Goal: Task Accomplishment & Management: Manage account settings

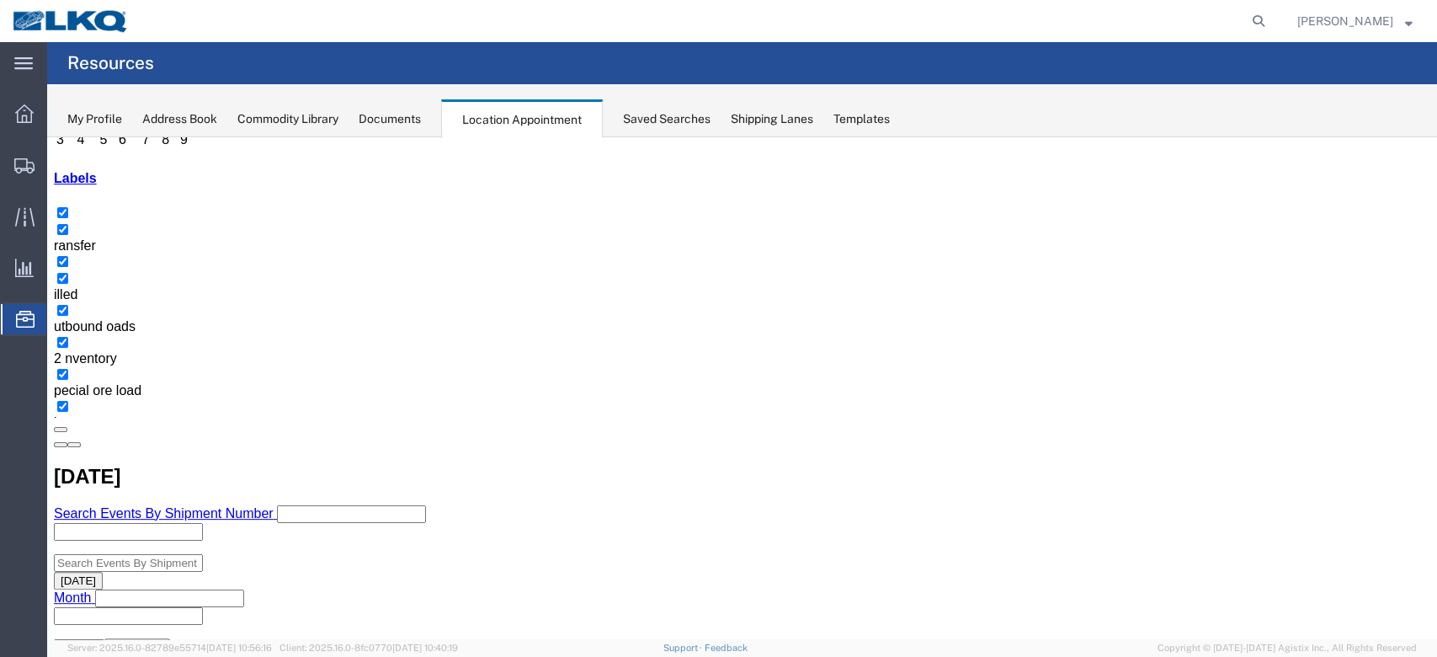
scroll to position [337, 0]
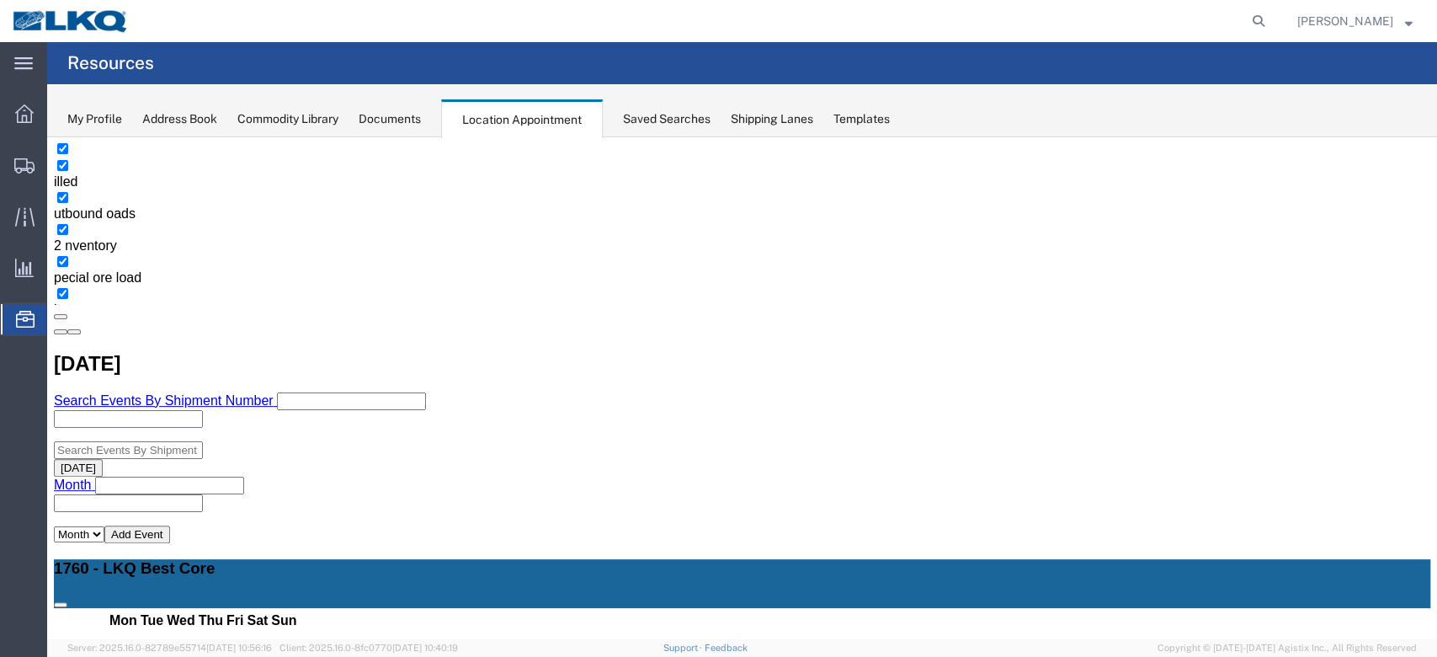
select select "1"
select select
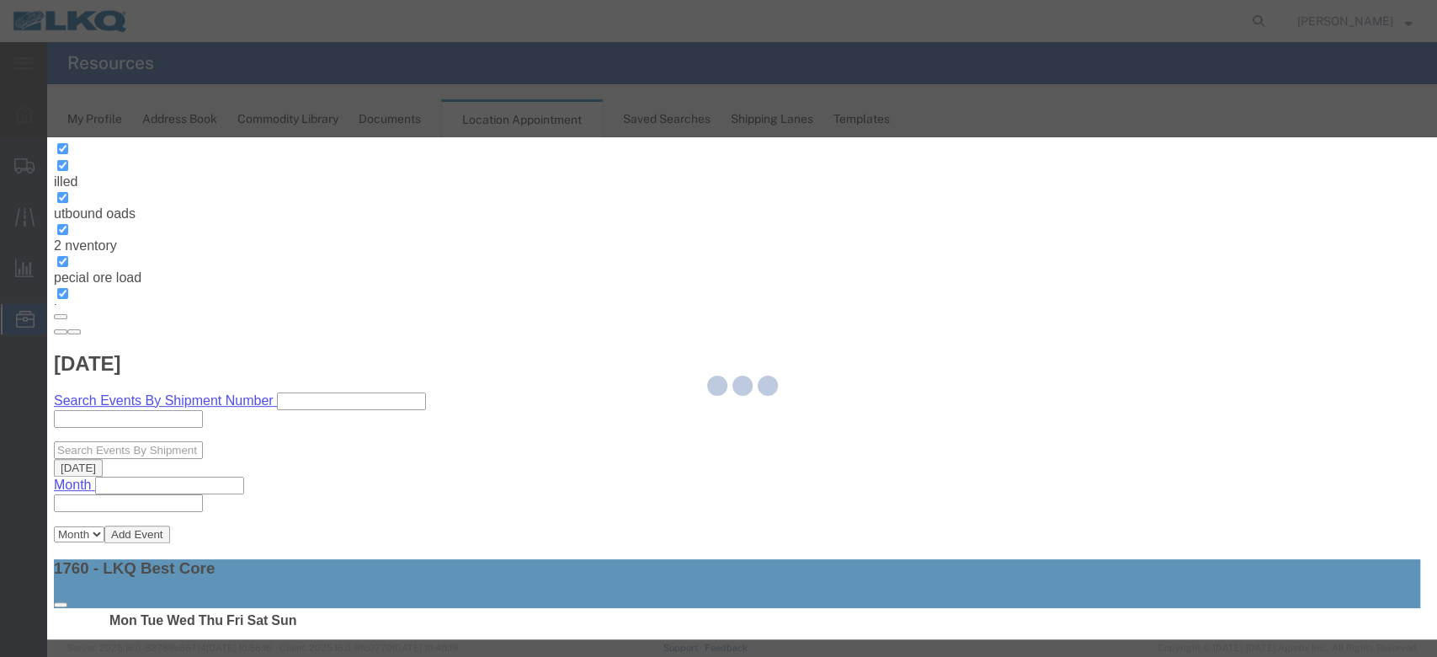
select select
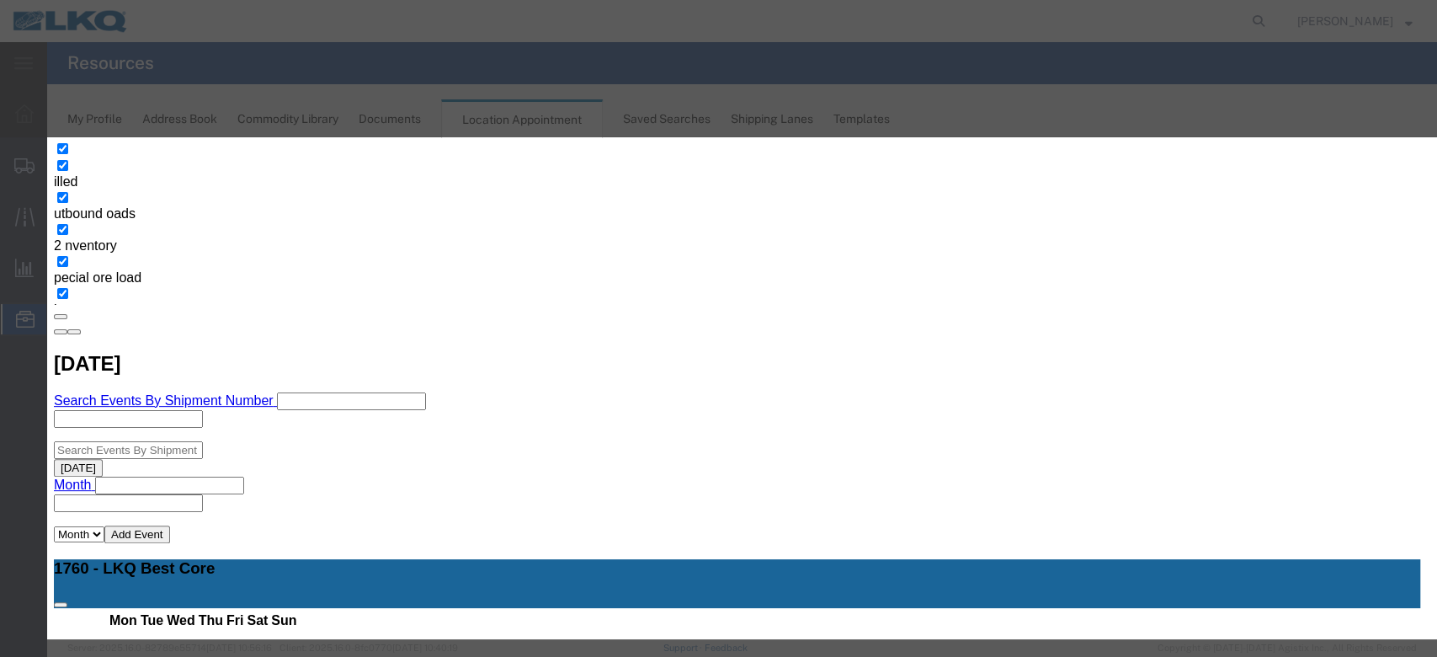
scroll to position [168, 0]
type input "de"
select select "40"
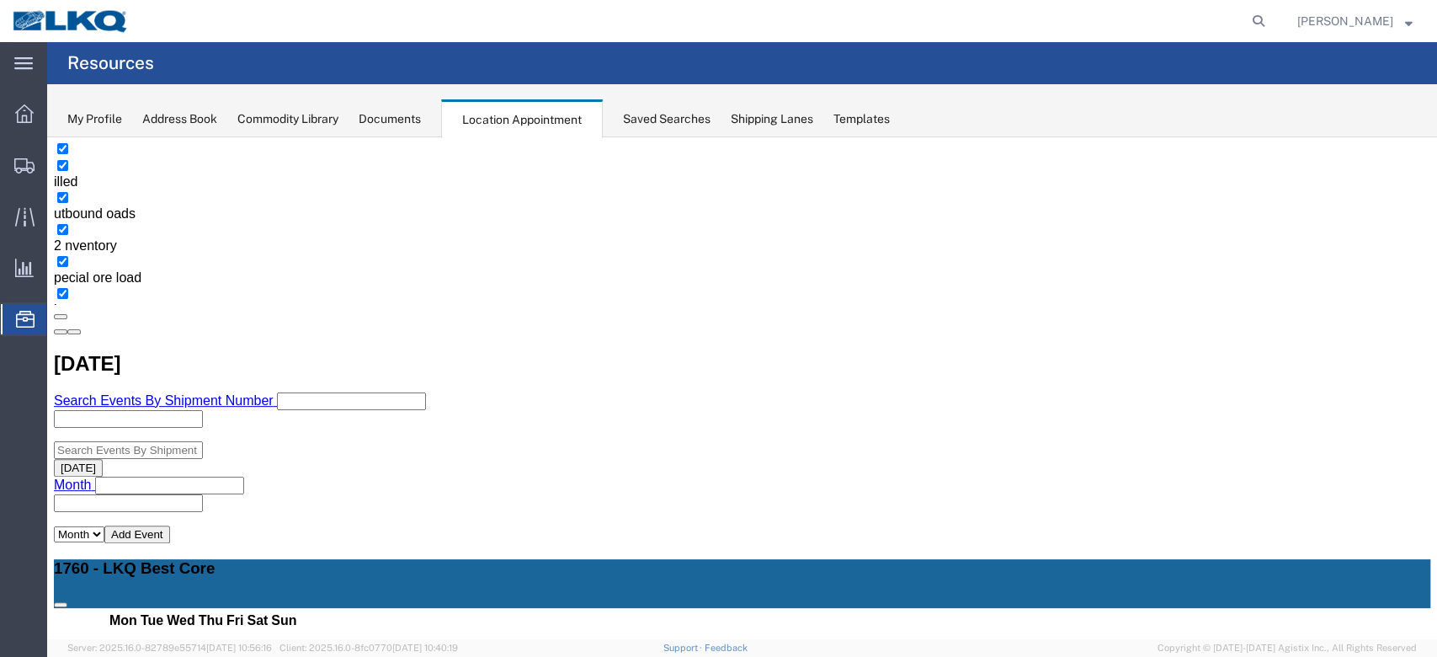
scroll to position [0, 0]
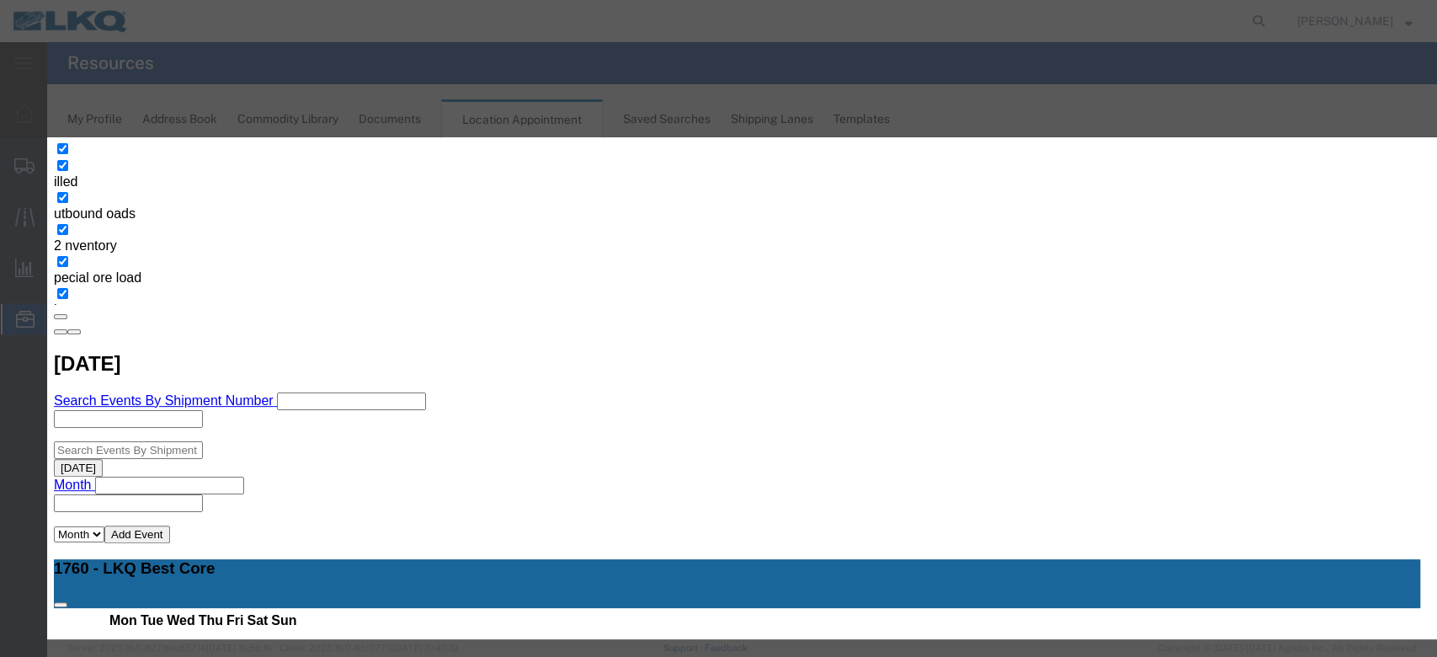
scroll to position [168, 0]
type input "de"
select select "40"
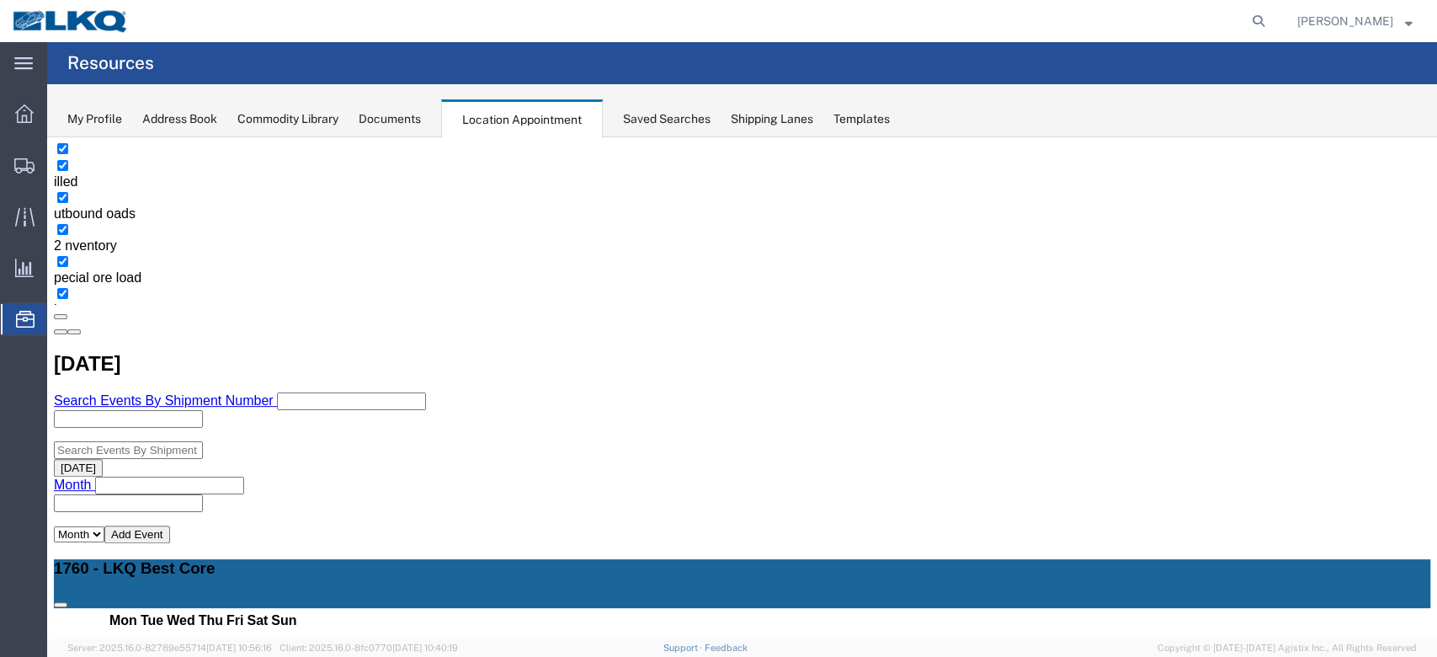
scroll to position [0, 0]
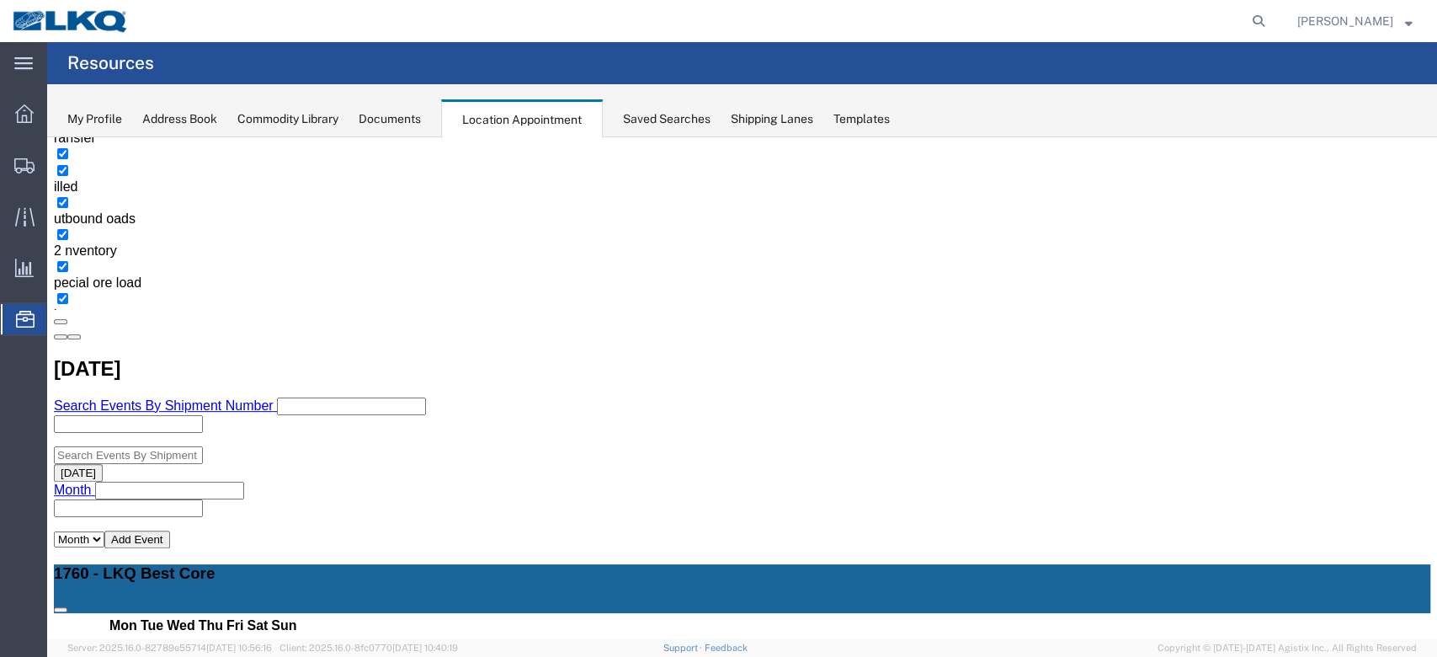
scroll to position [337, 0]
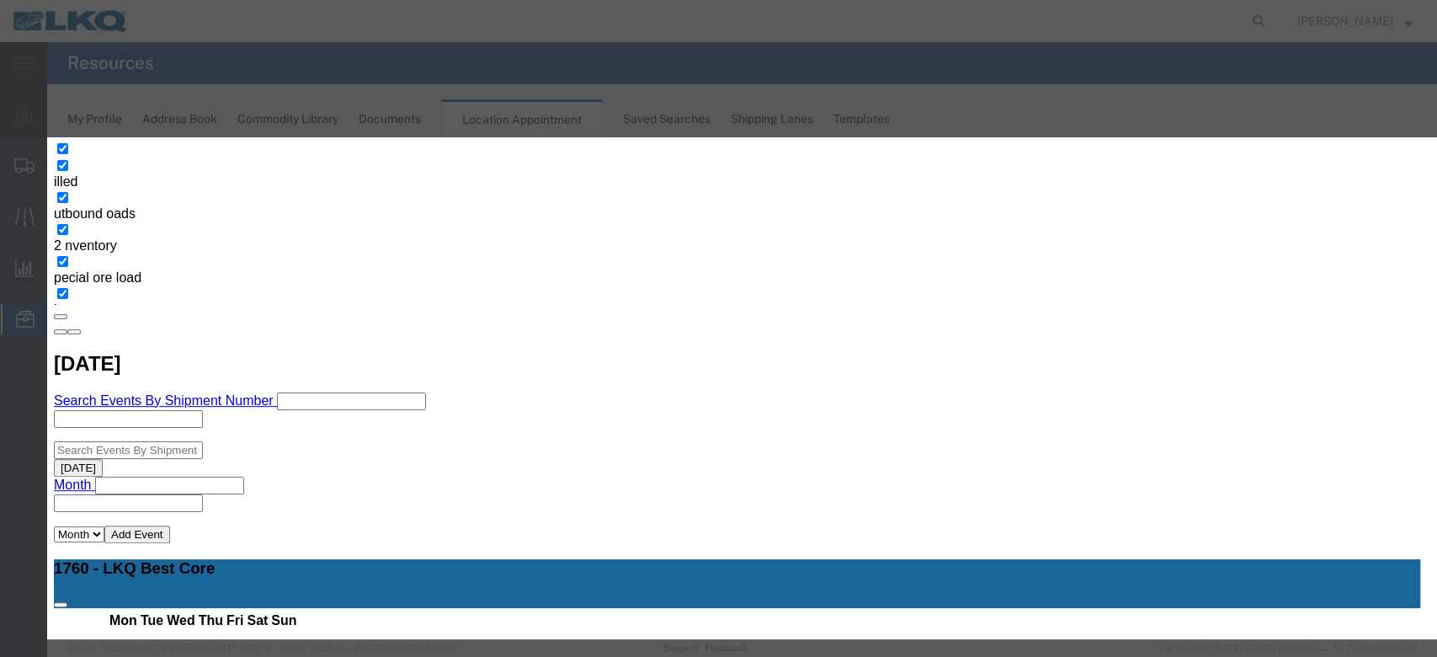
scroll to position [112, 0]
type input "m"
select select "100"
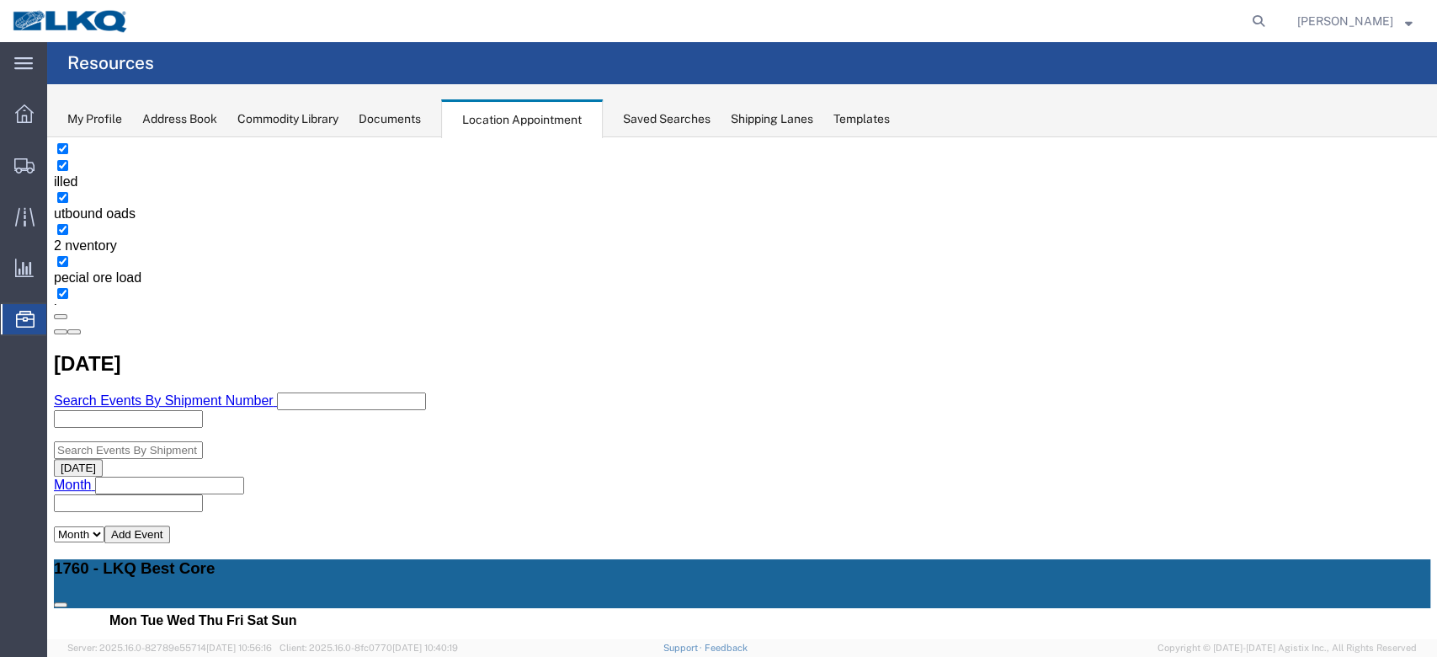
scroll to position [0, 0]
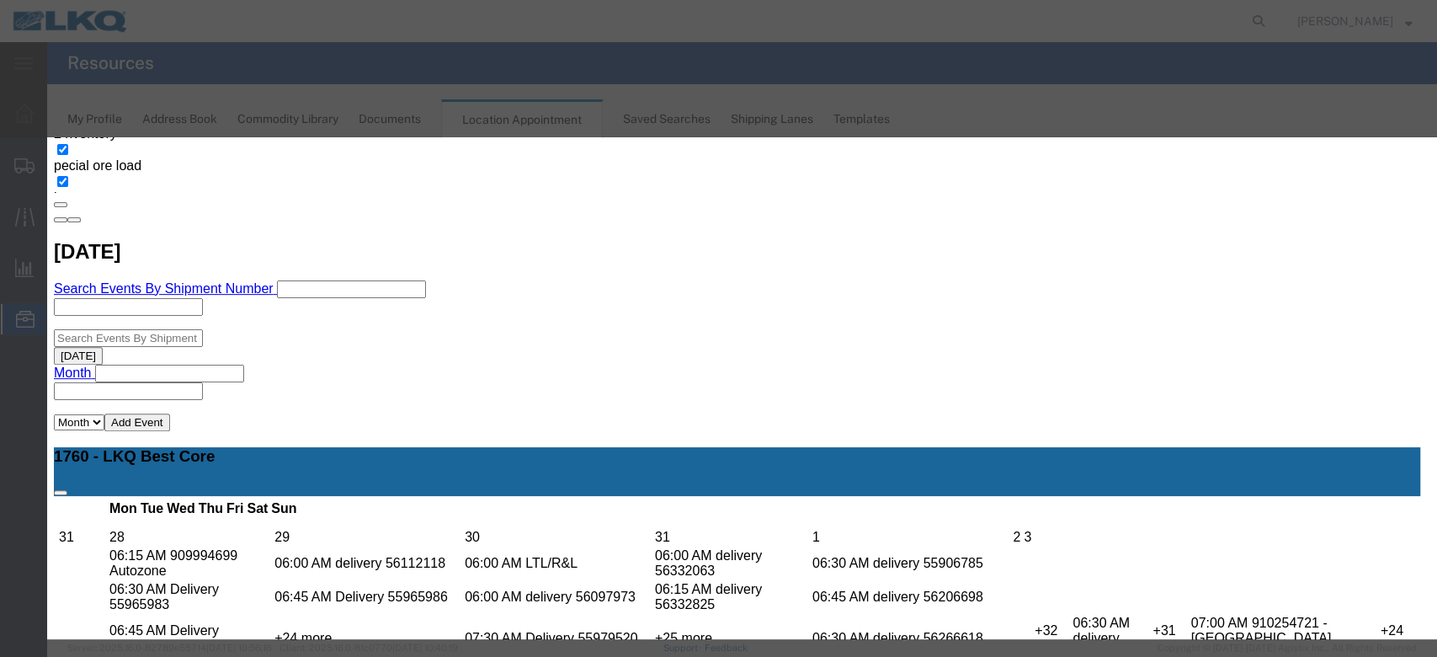
scroll to position [168, 0]
type input "de"
select select "40"
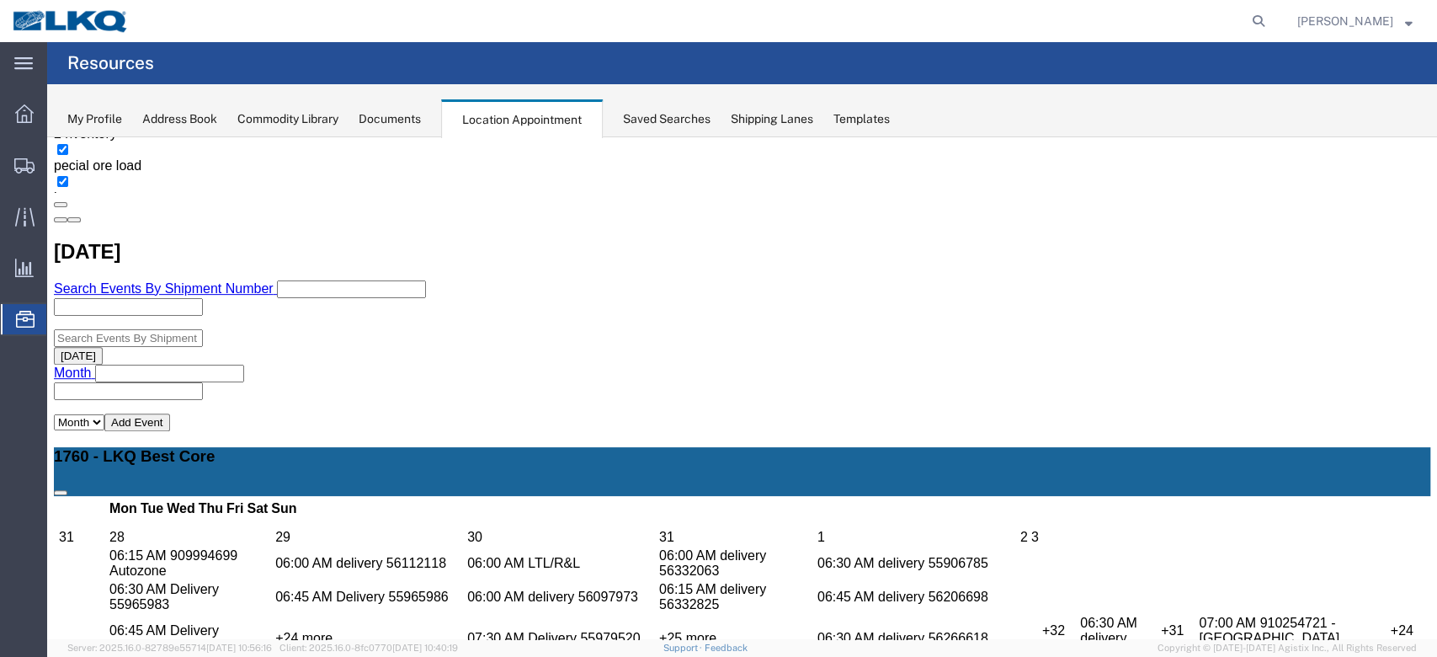
scroll to position [0, 0]
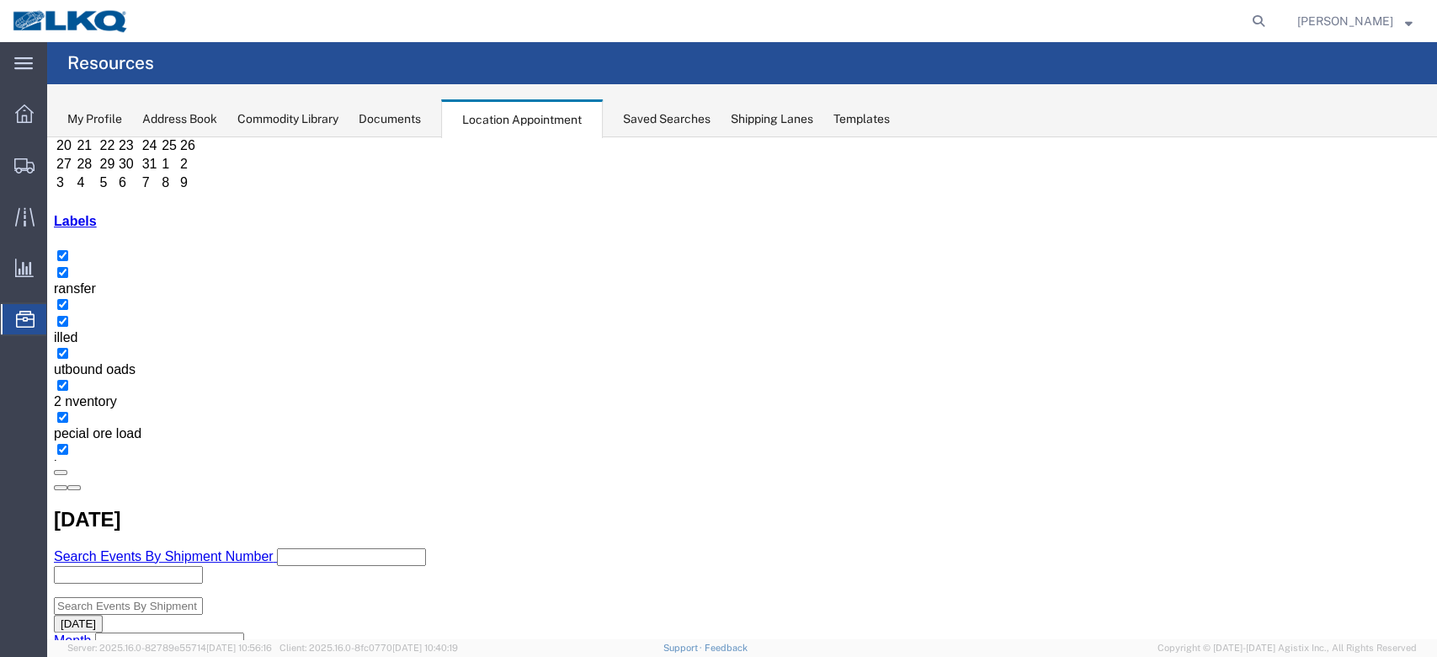
scroll to position [337, 0]
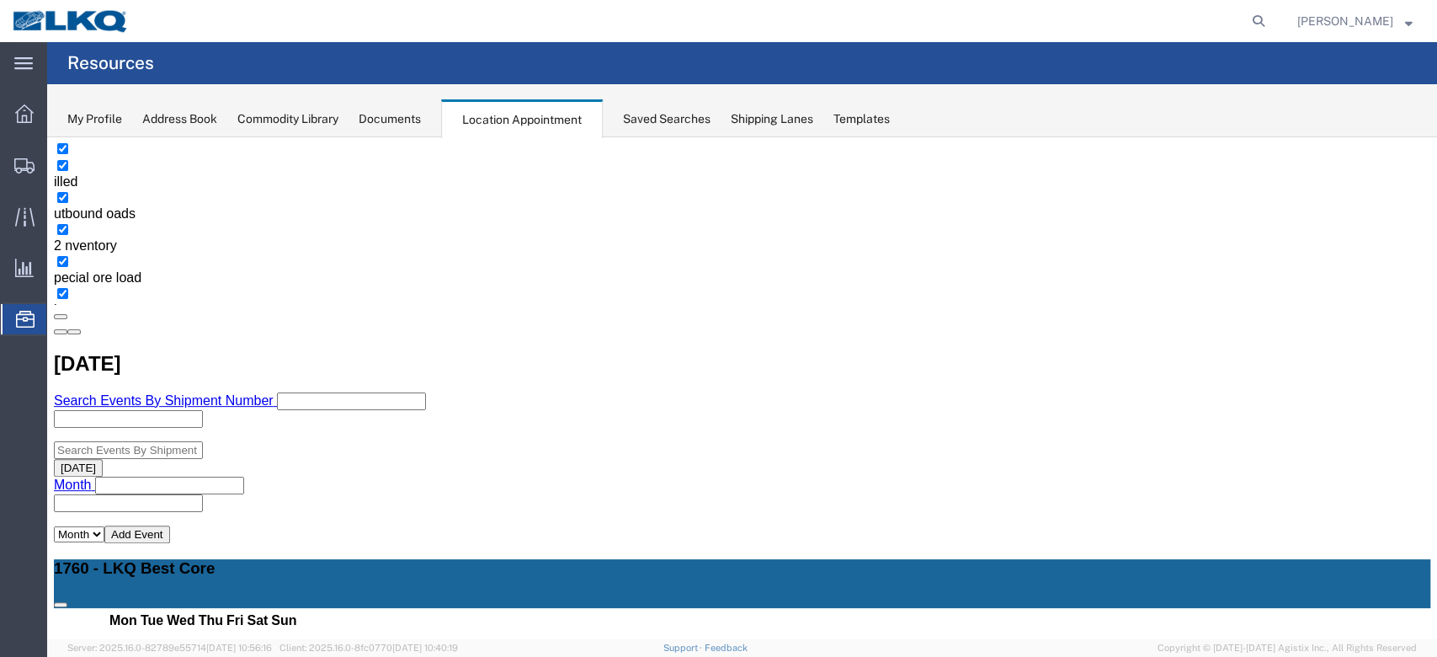
select select "100"
select select "1"
select select
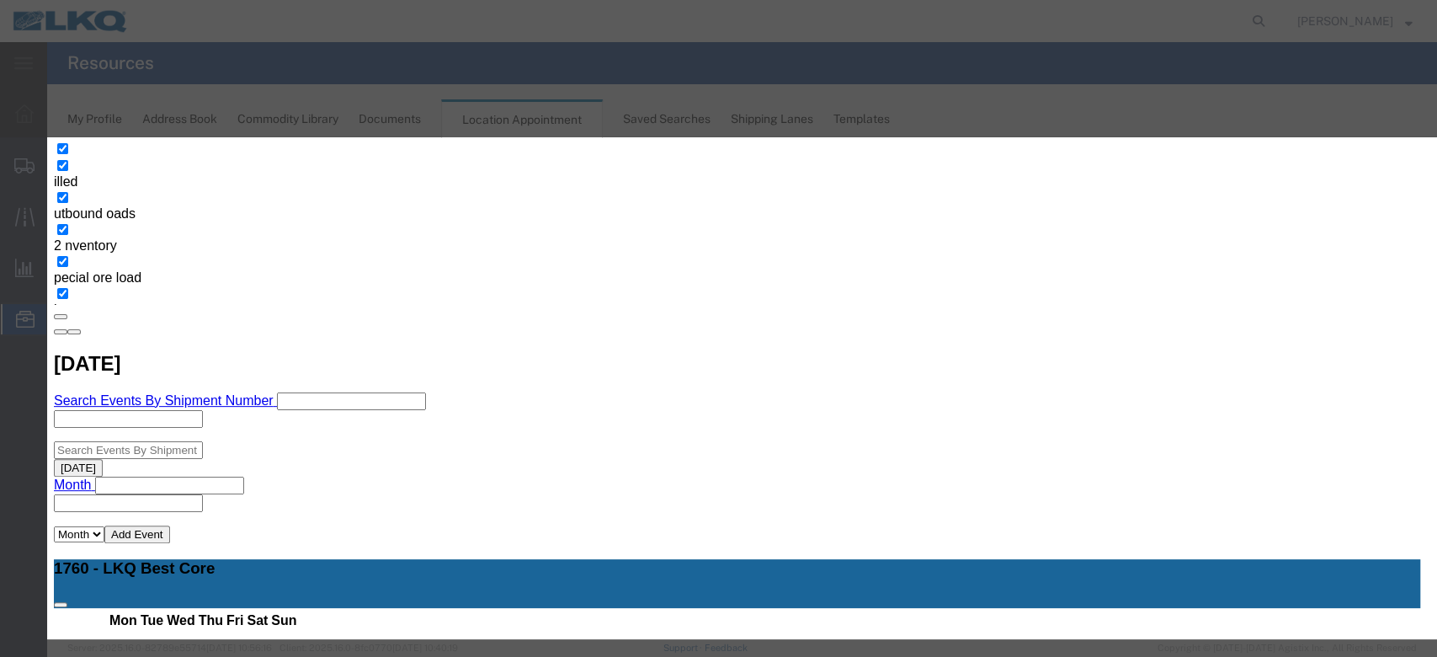
scroll to position [168, 0]
type input "de"
select select "40"
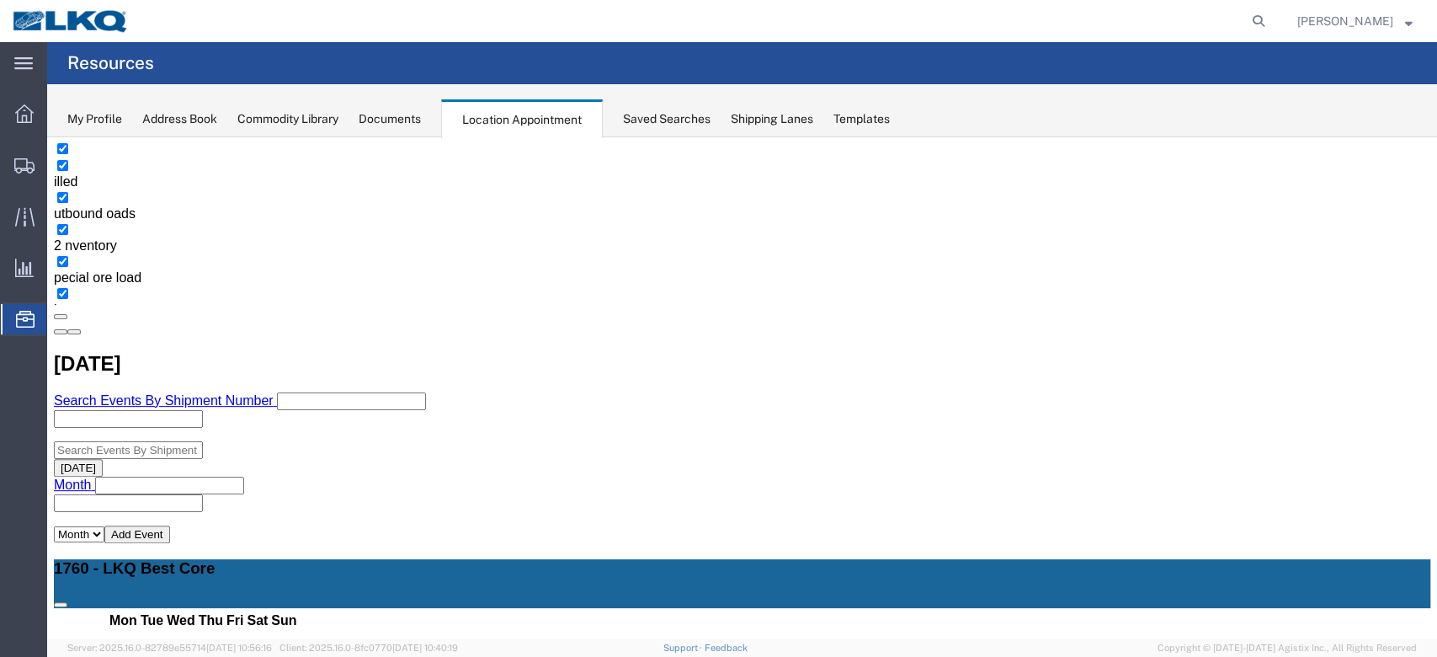
scroll to position [0, 0]
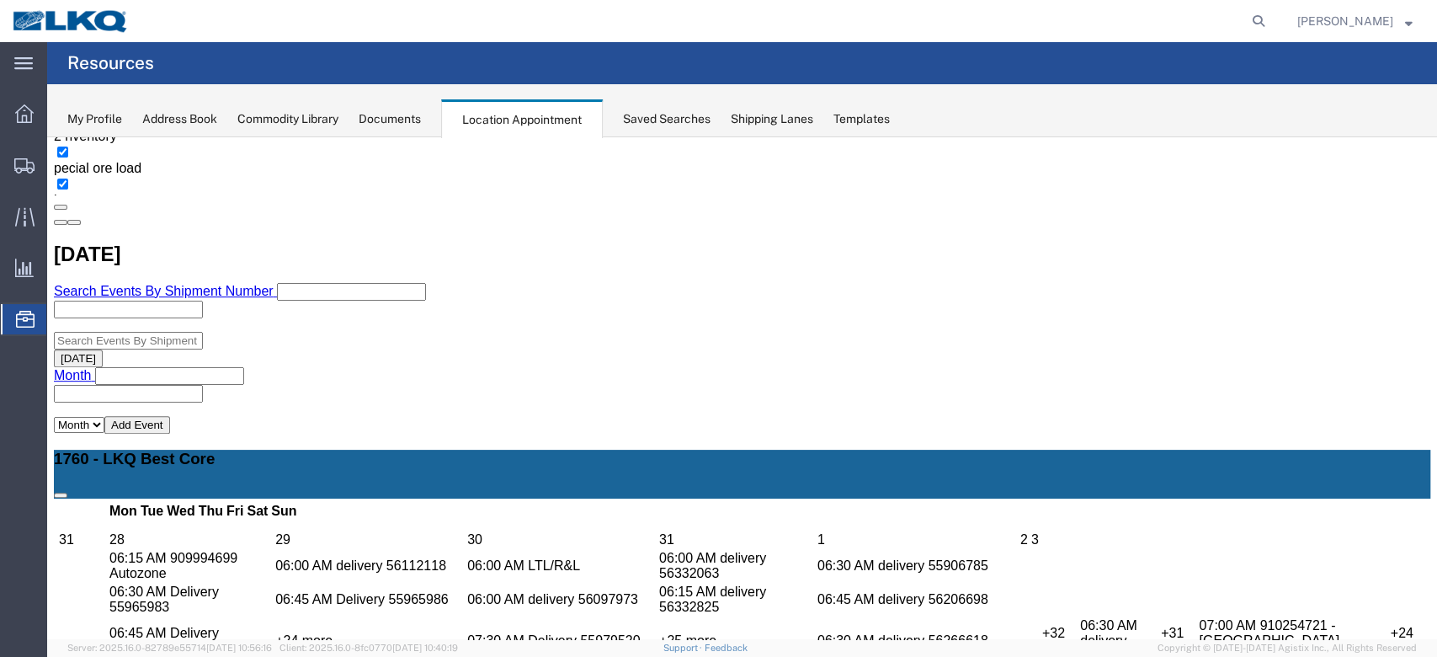
scroll to position [449, 0]
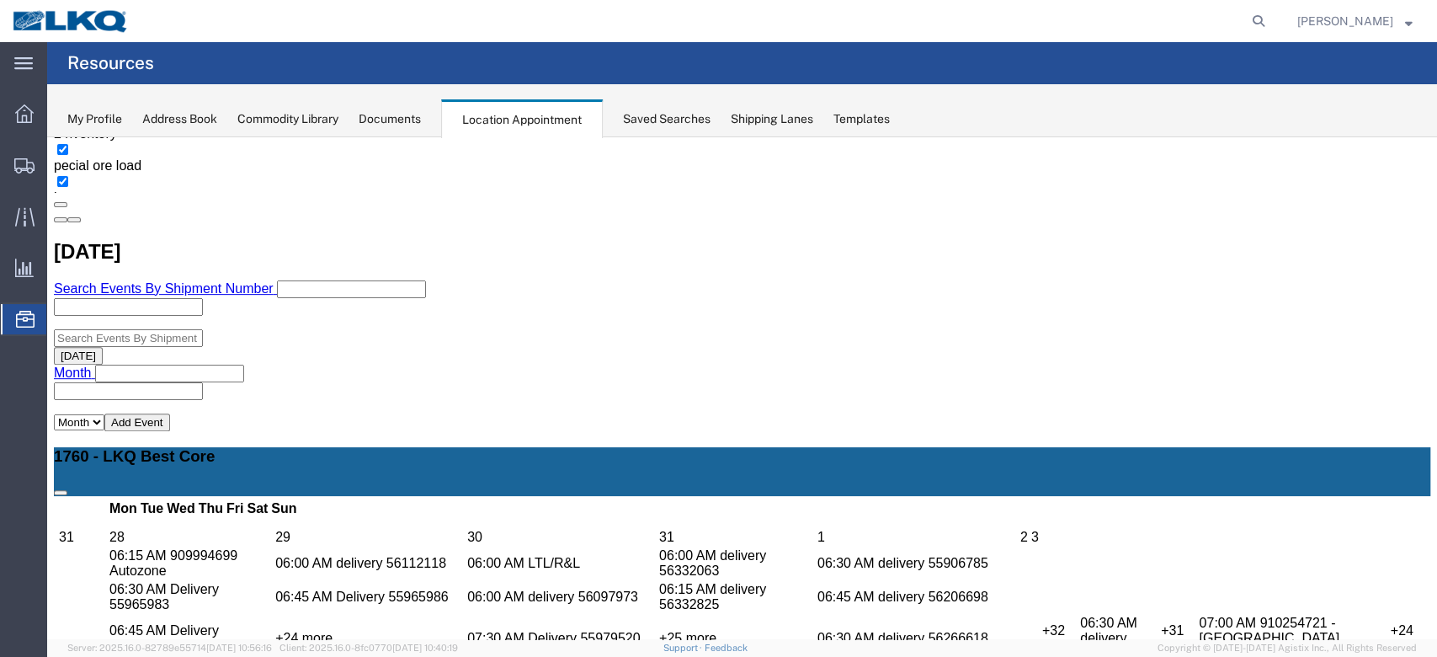
select select "1"
select select "22"
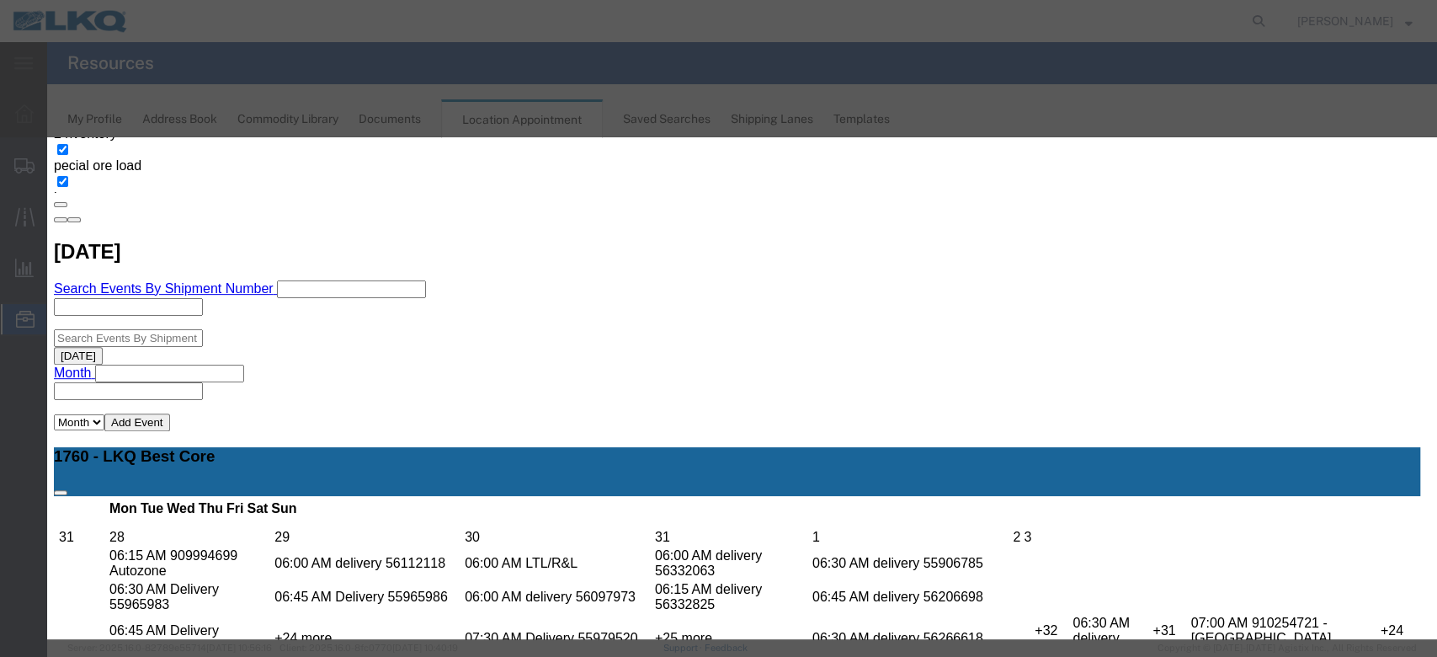
scroll to position [160, 0]
type input "de"
select select "40"
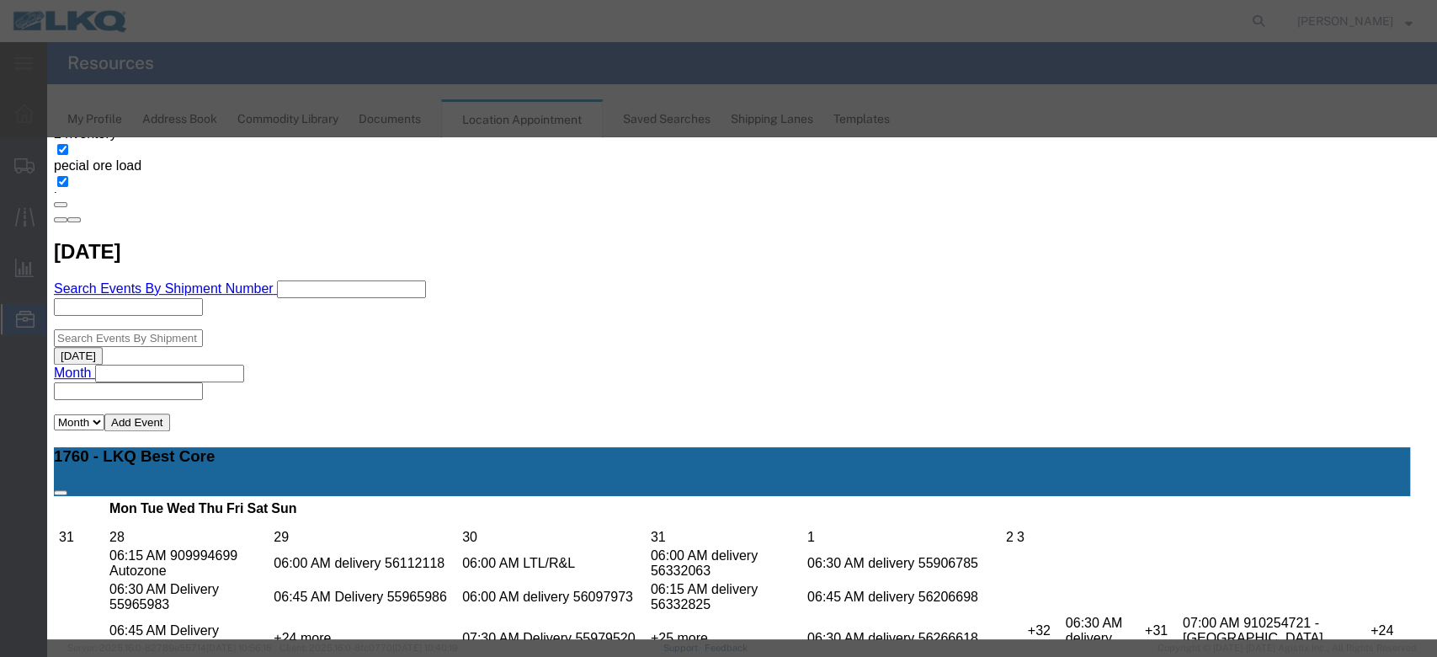
scroll to position [0, 0]
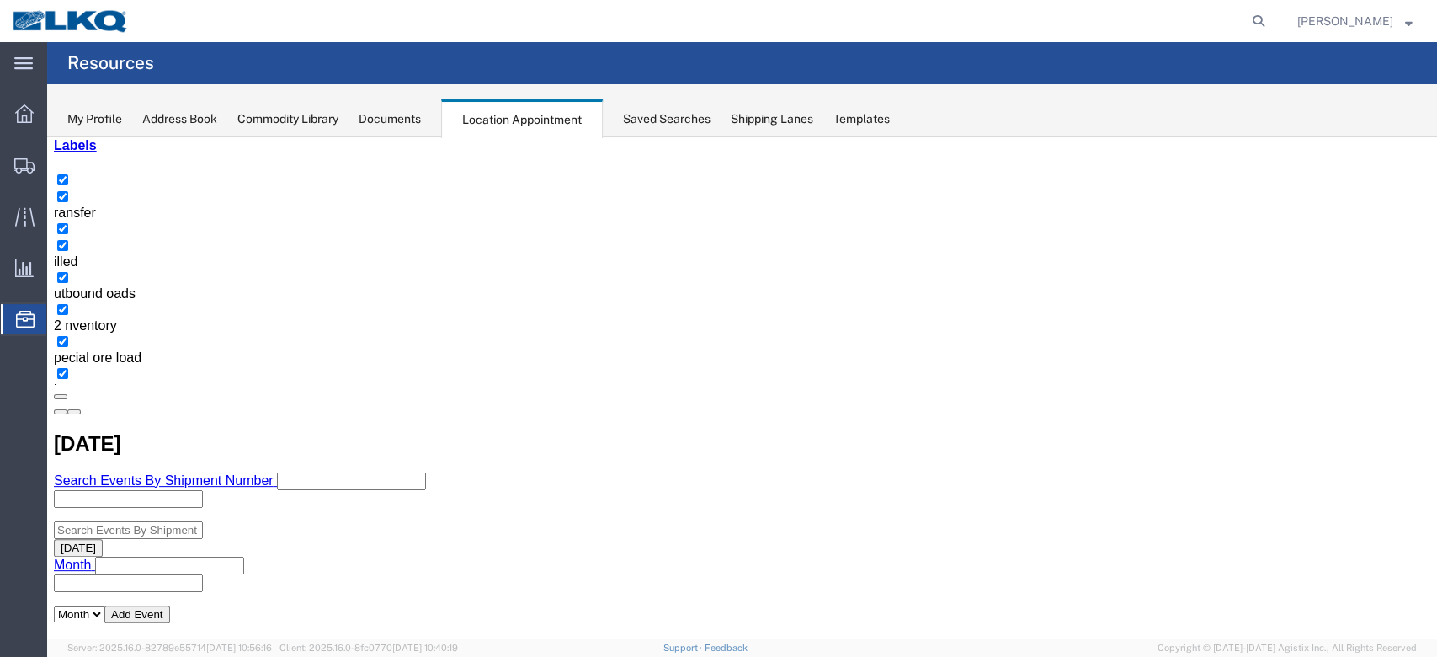
scroll to position [224, 0]
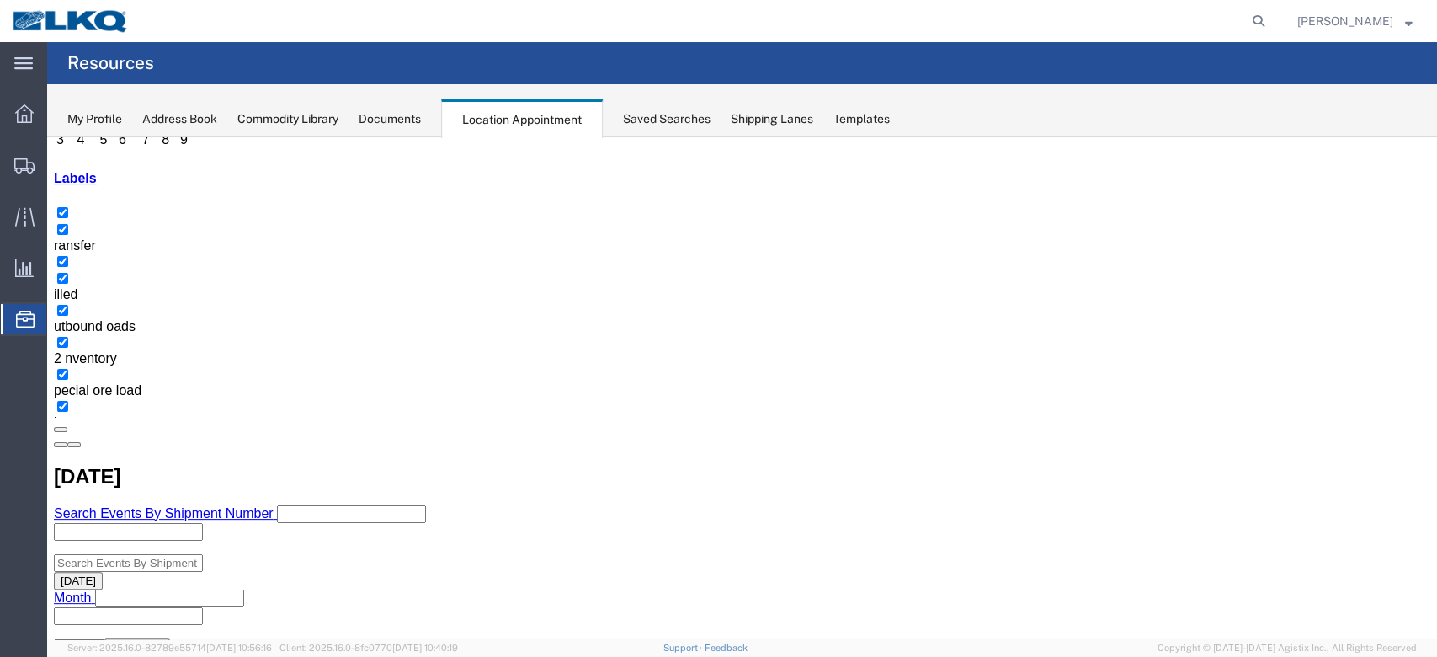
select select "1"
select select "24"
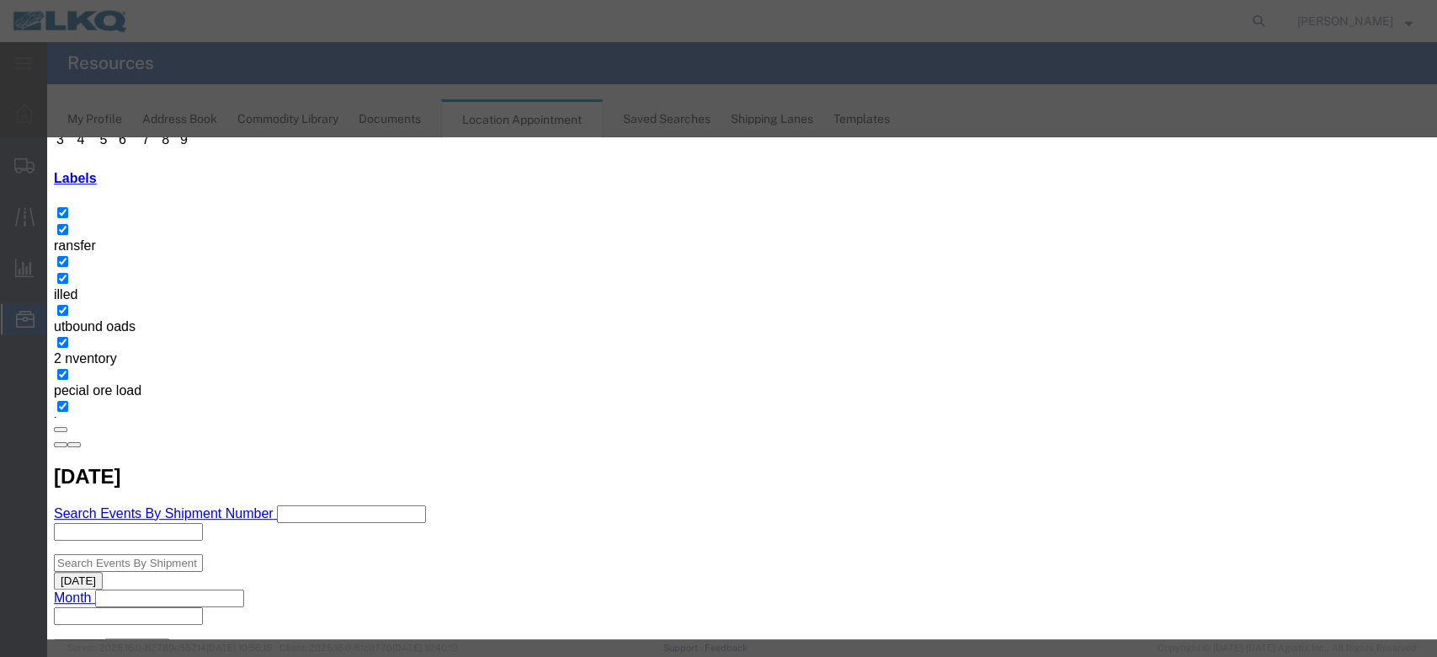
select select
type input "de"
select select "40"
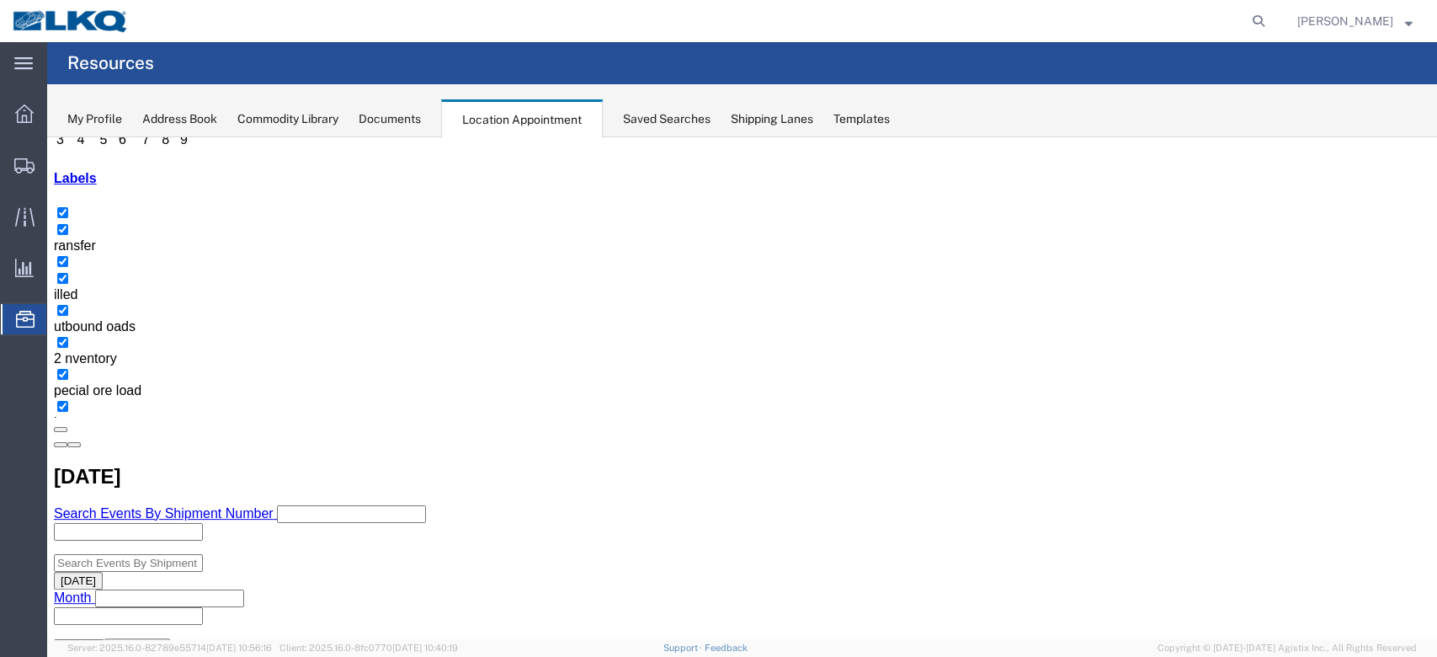
scroll to position [0, 0]
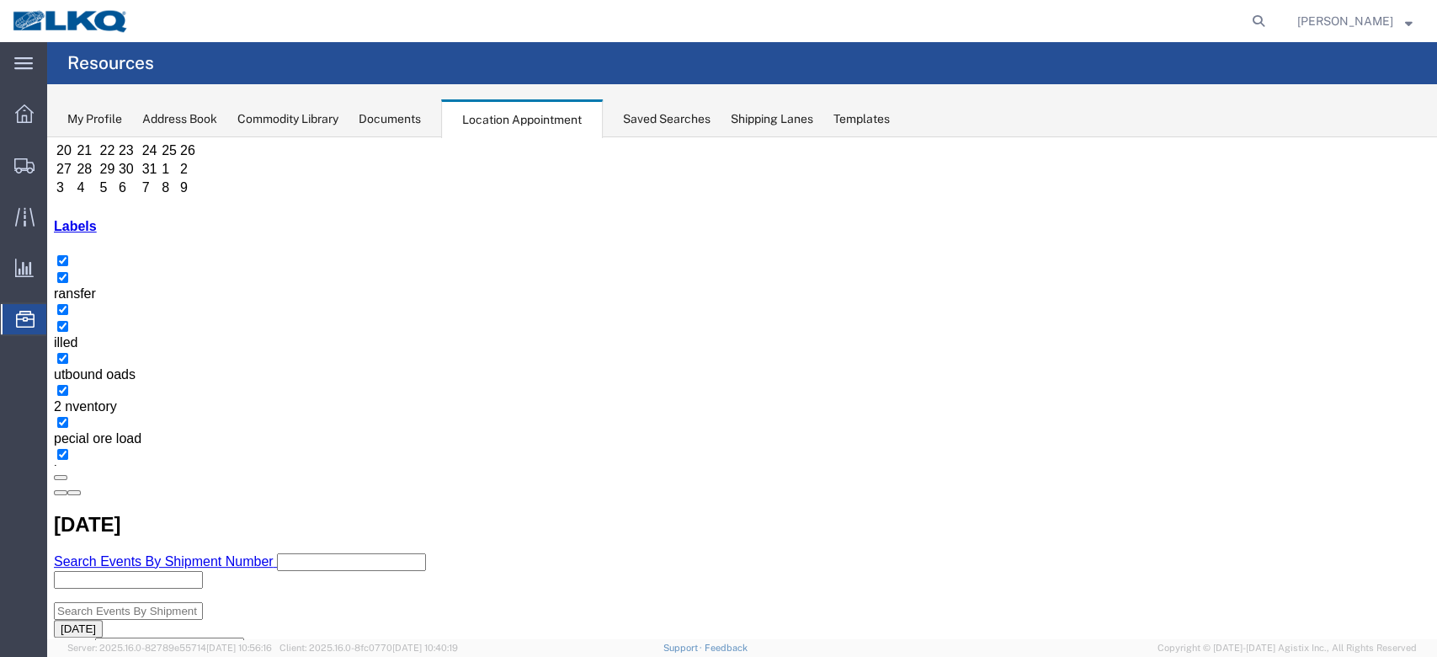
scroll to position [112, 0]
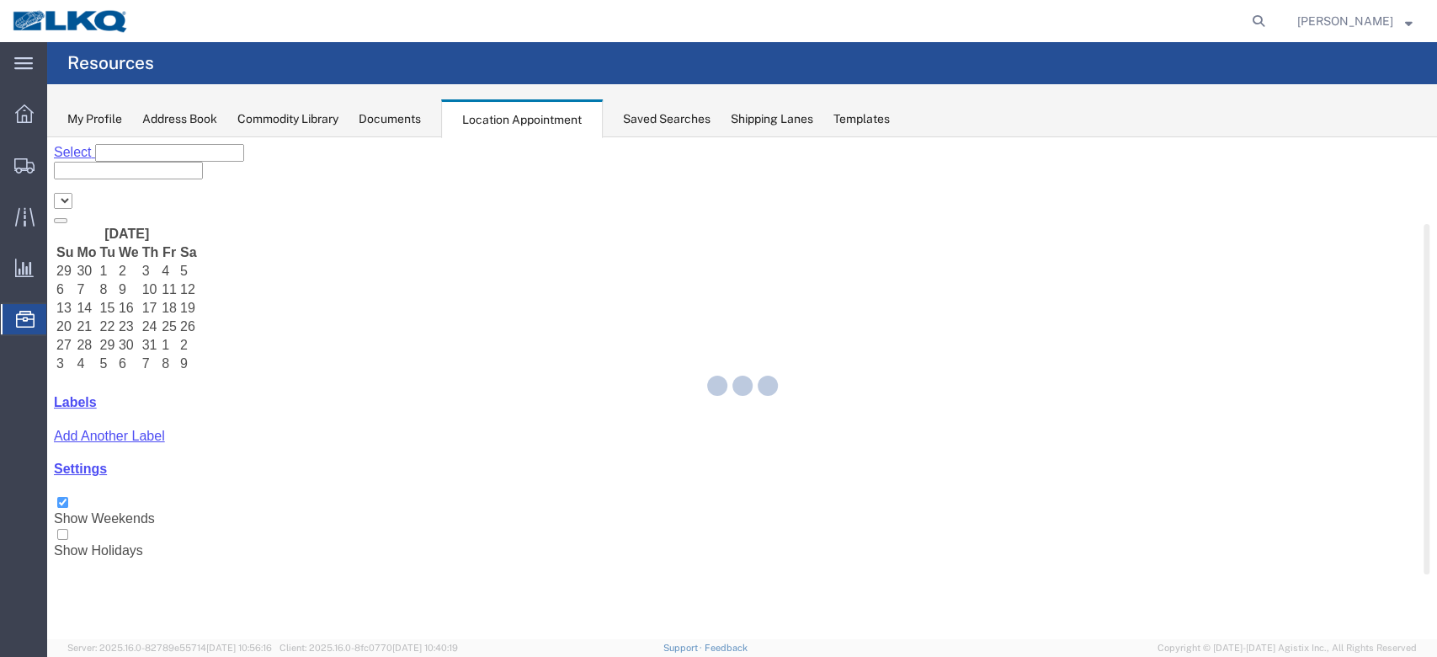
select select "27634"
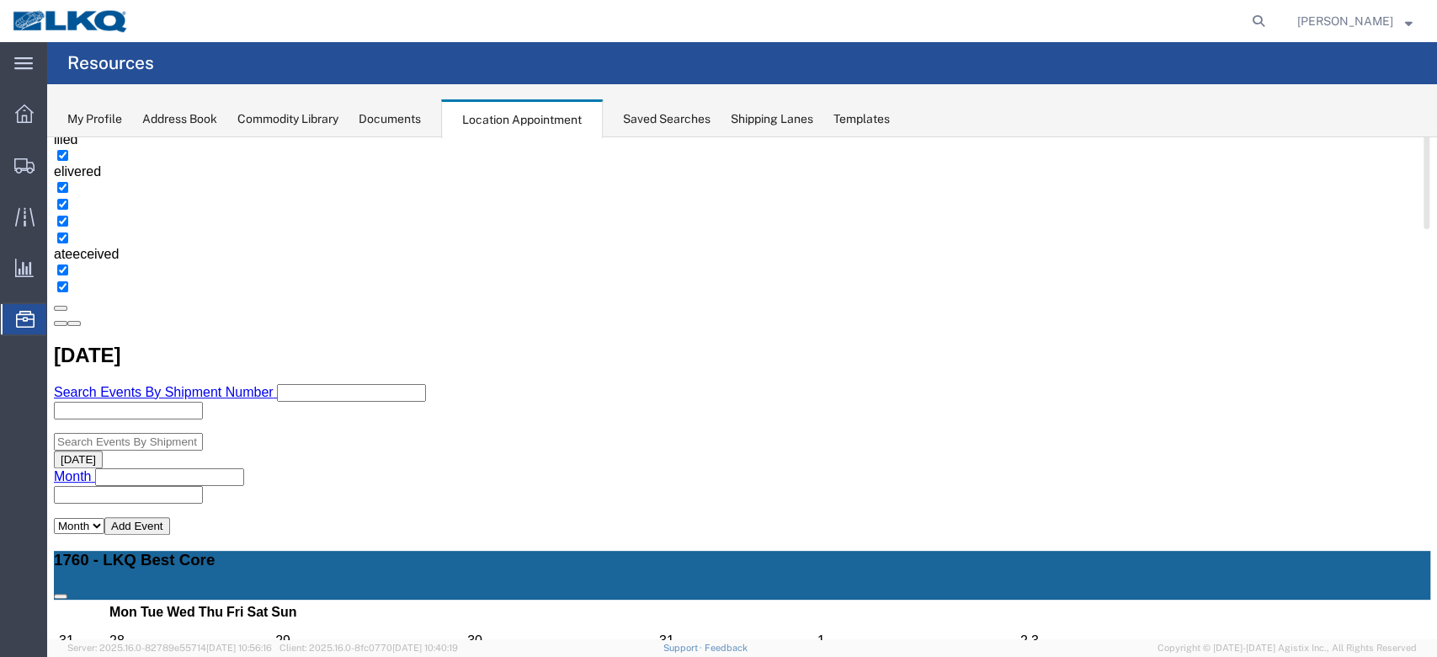
scroll to position [224, 0]
